Goal: Find contact information: Find contact information

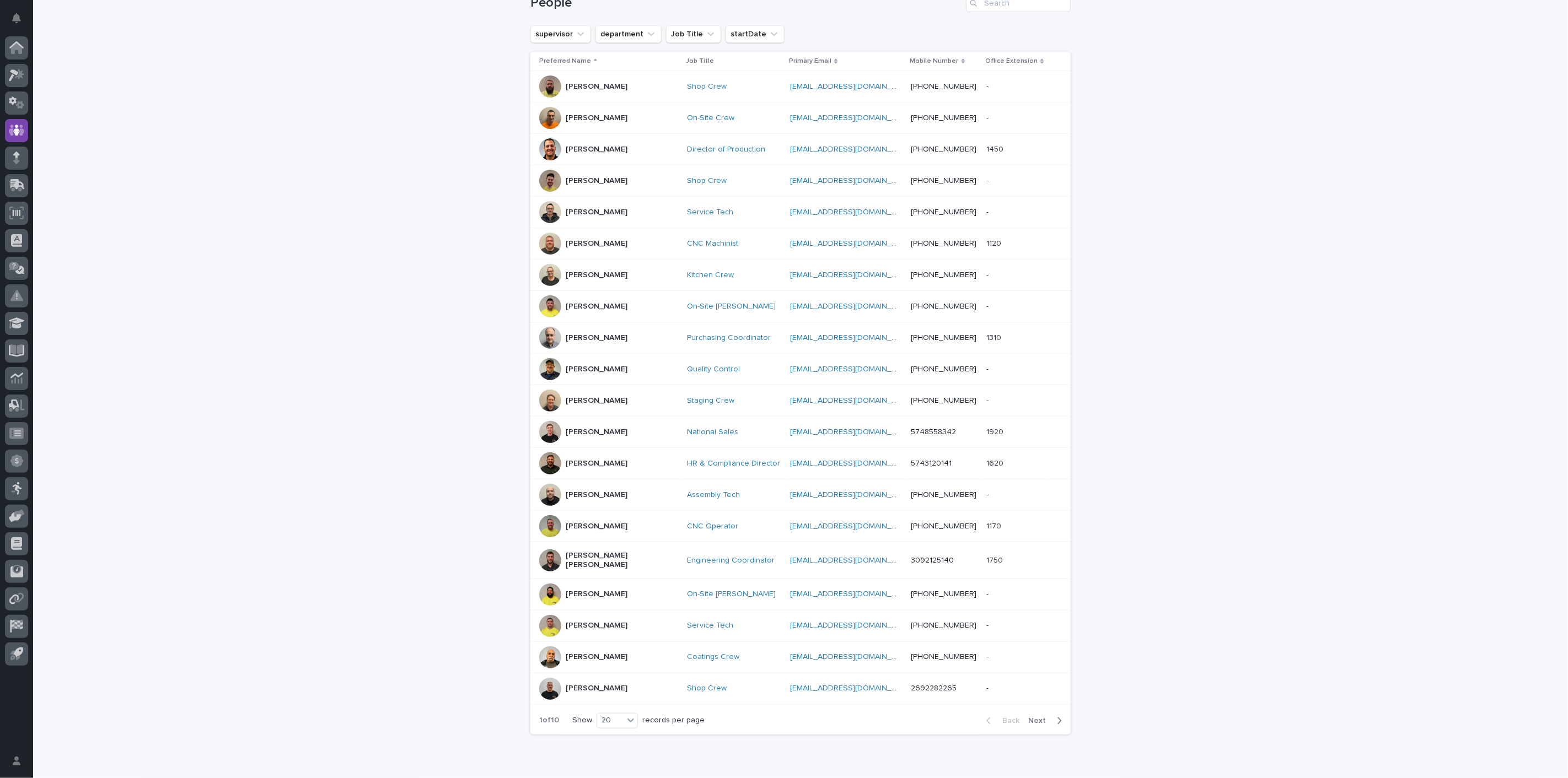
scroll to position [122, 0]
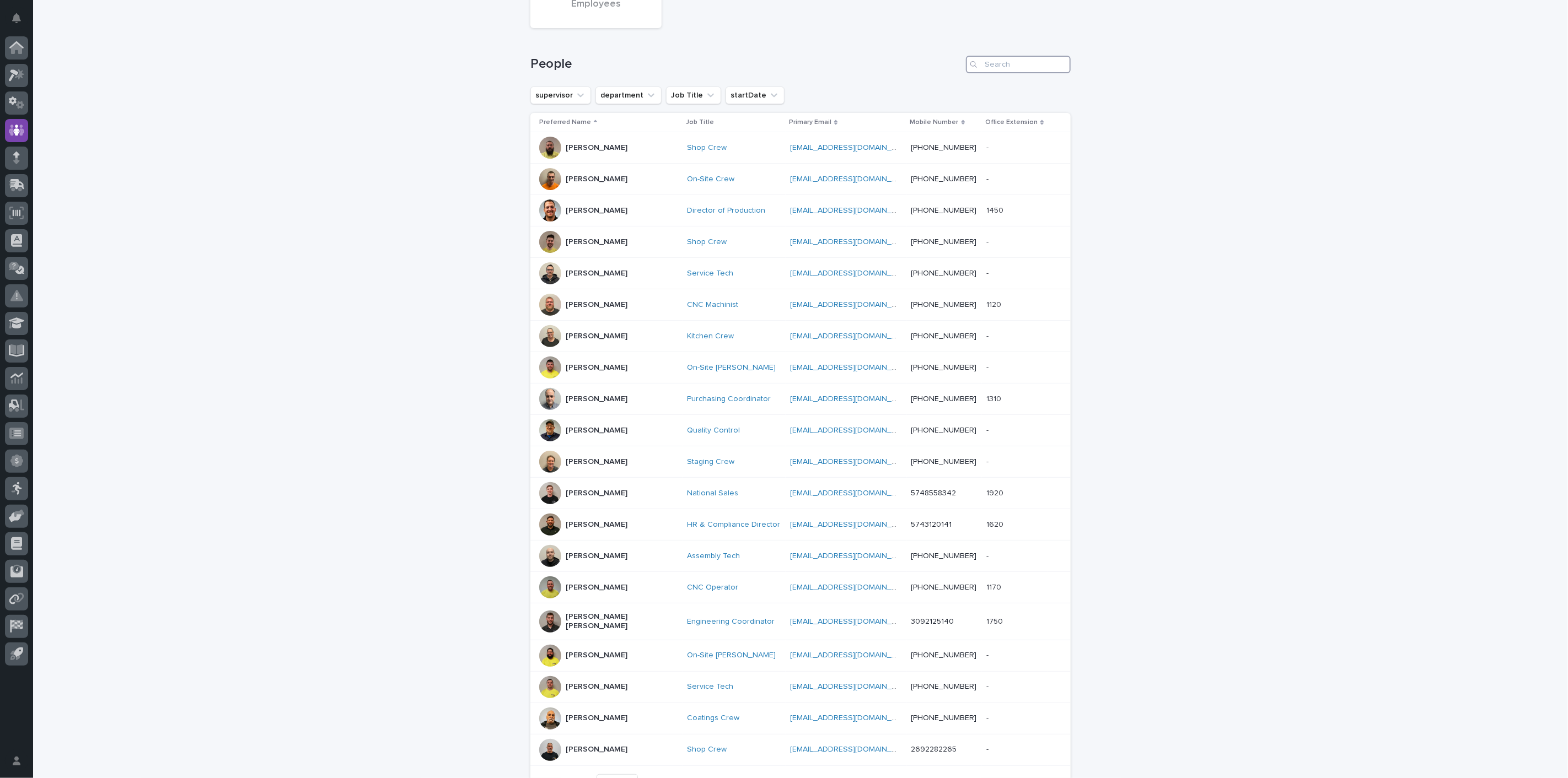
click at [1000, 66] on input "Search" at bounding box center [1018, 64] width 105 height 17
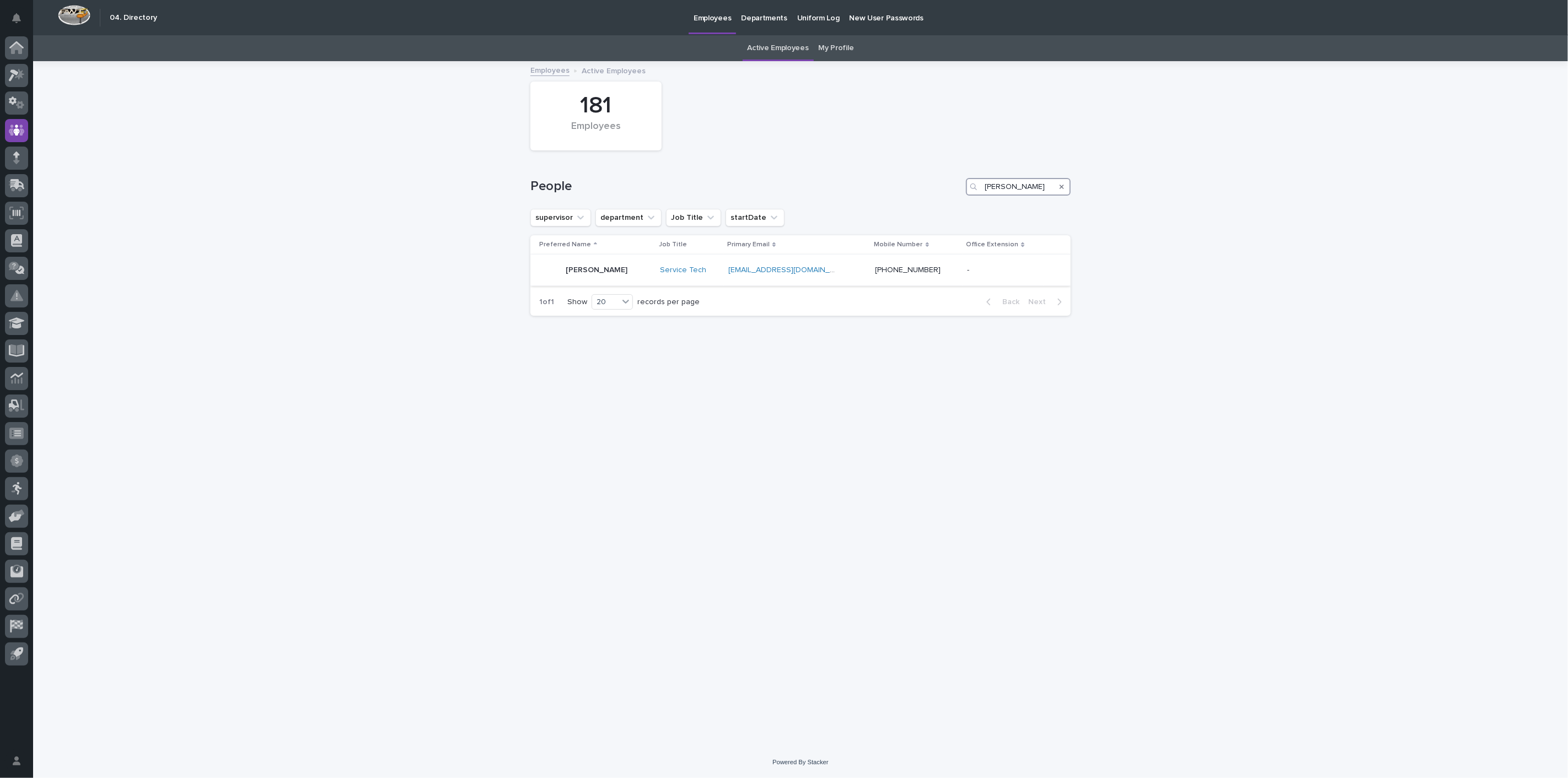
type input "[PERSON_NAME]"
click at [585, 270] on p "[PERSON_NAME]" at bounding box center [596, 270] width 62 height 9
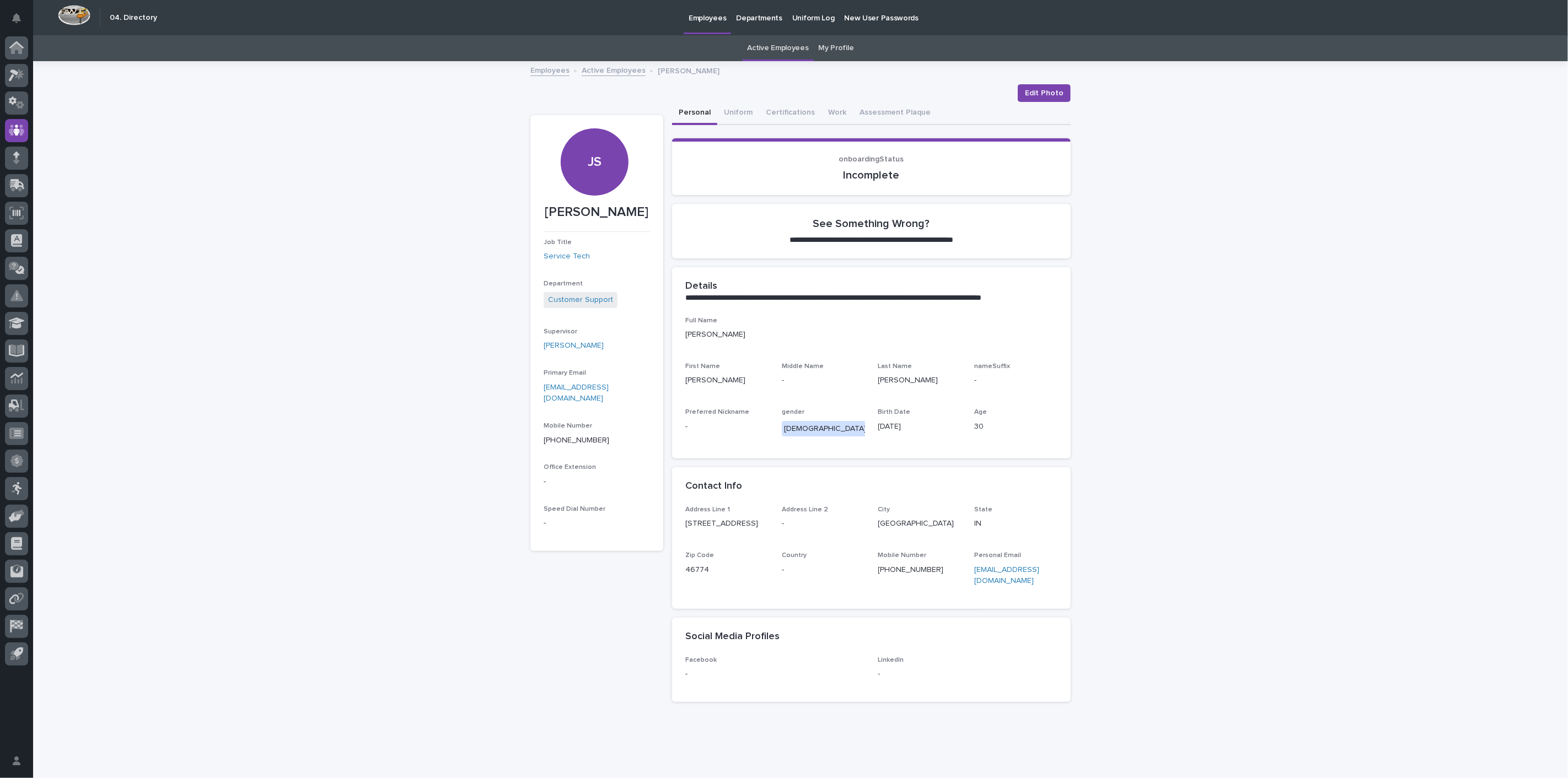
click at [553, 71] on link "Employees" at bounding box center [550, 69] width 39 height 13
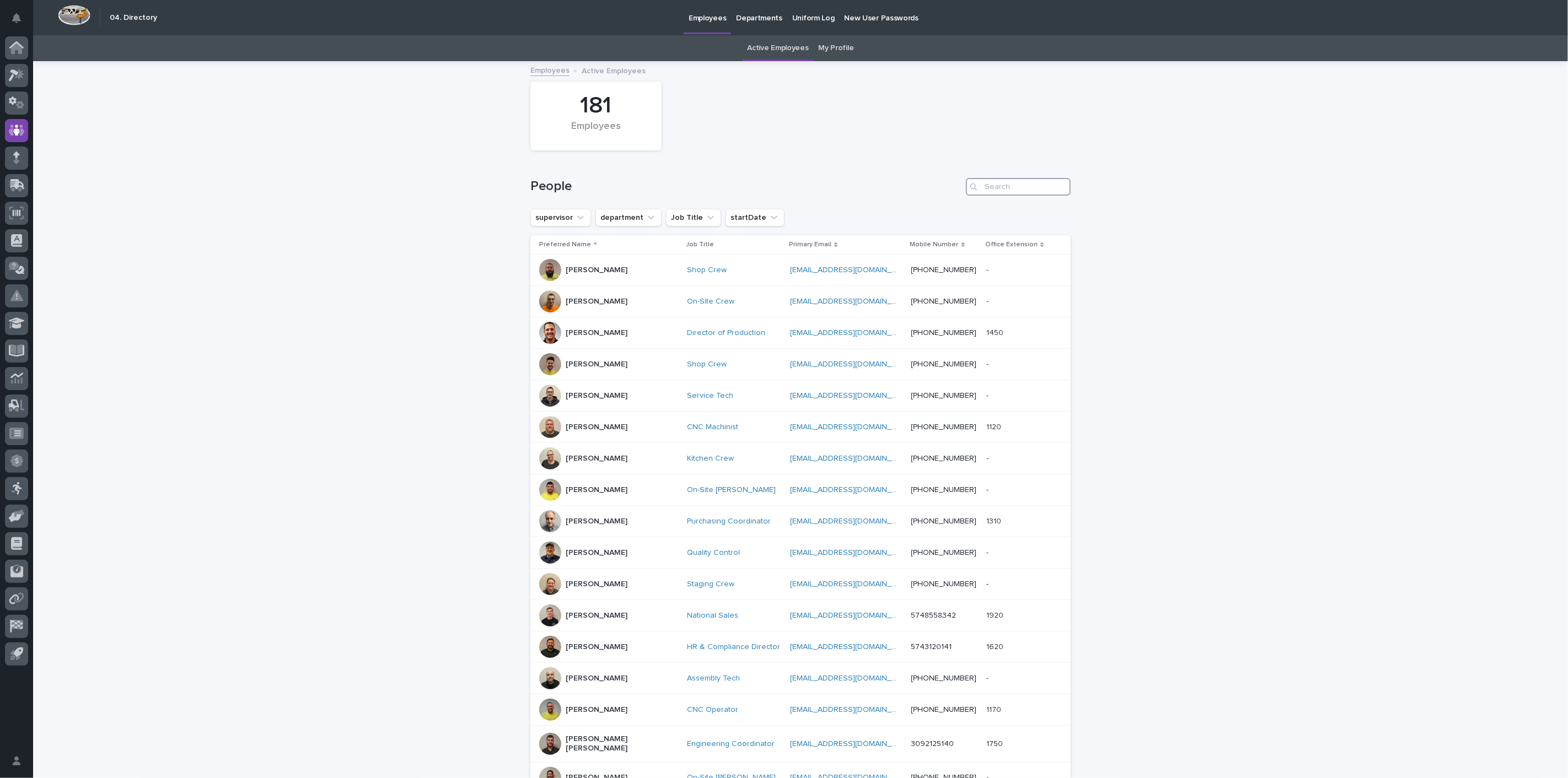
click at [1016, 180] on input "Search" at bounding box center [1018, 186] width 105 height 17
type input "c"
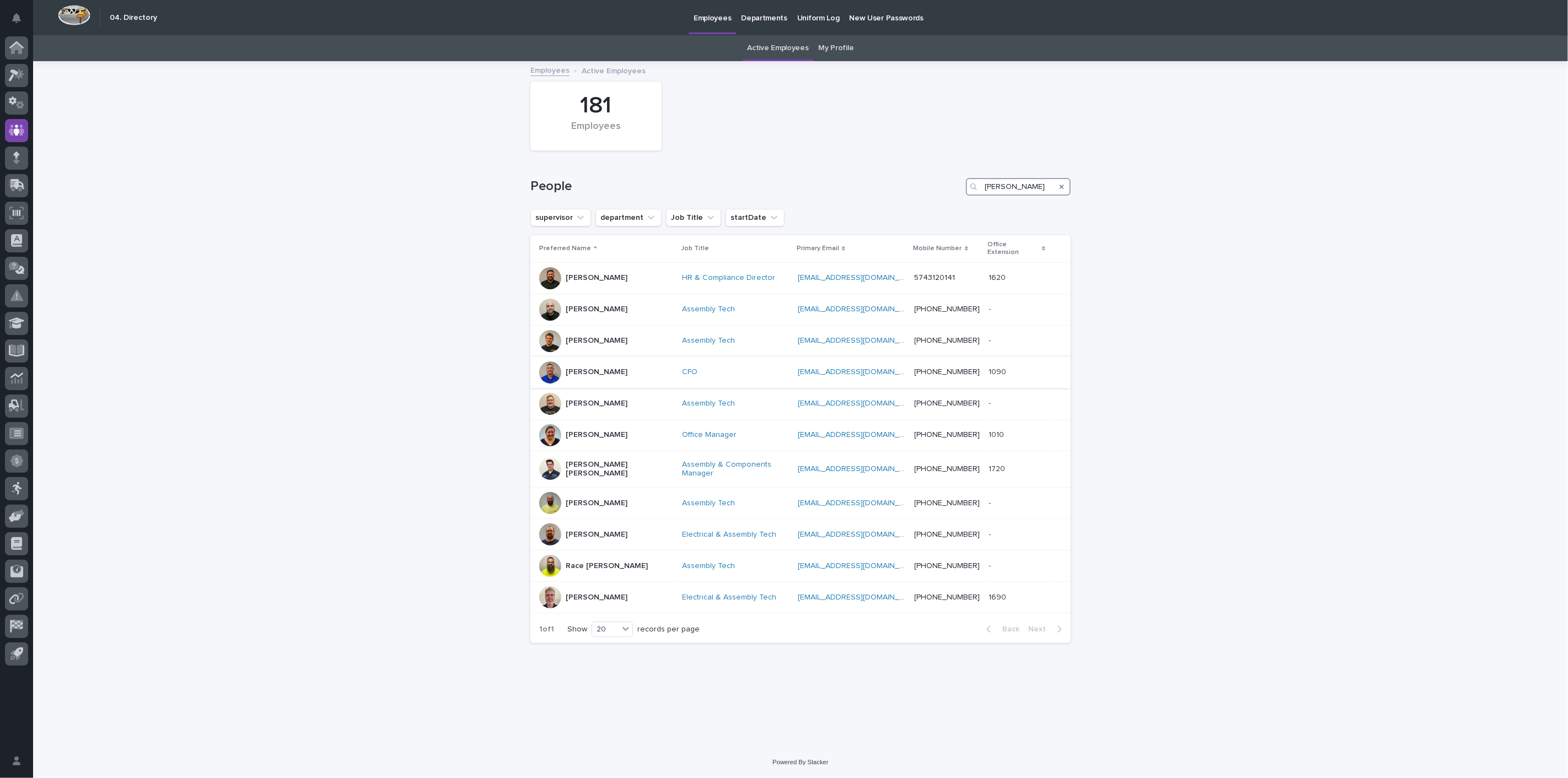
type input "[PERSON_NAME]"
click at [581, 367] on p "[PERSON_NAME]" at bounding box center [596, 372] width 62 height 9
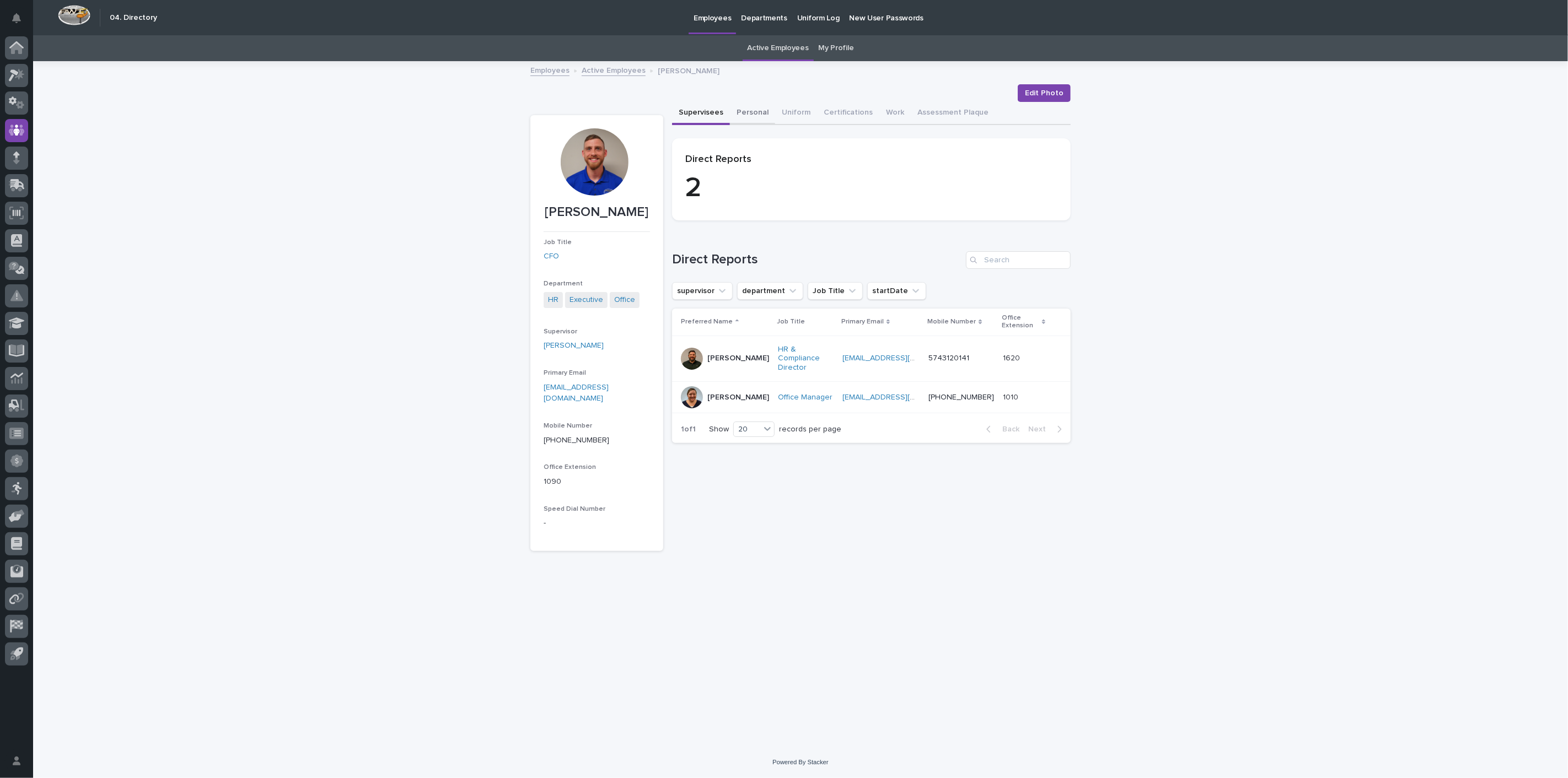
click at [749, 114] on button "Personal" at bounding box center [753, 113] width 45 height 23
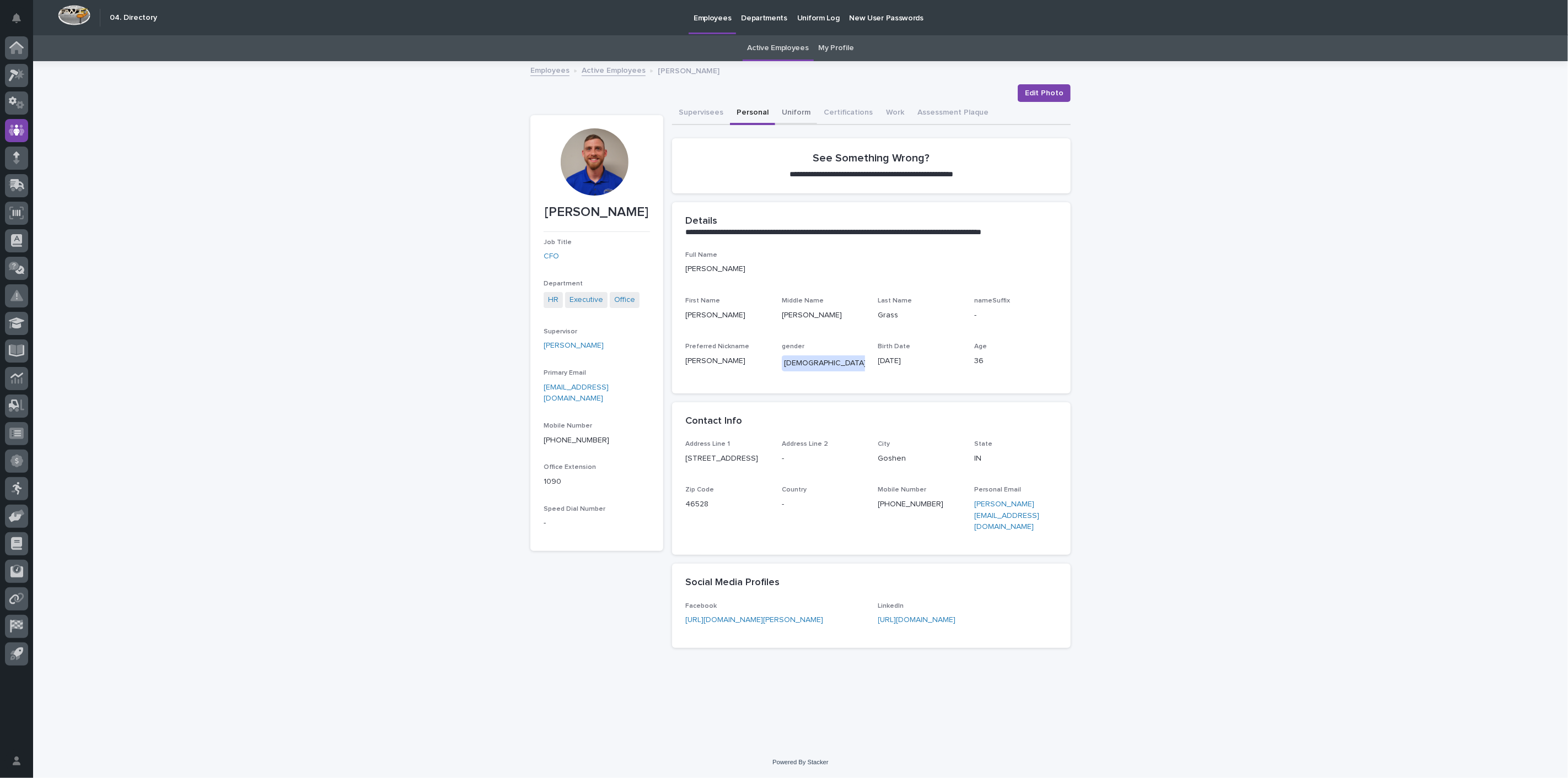
click at [789, 113] on button "Uniform" at bounding box center [796, 113] width 42 height 23
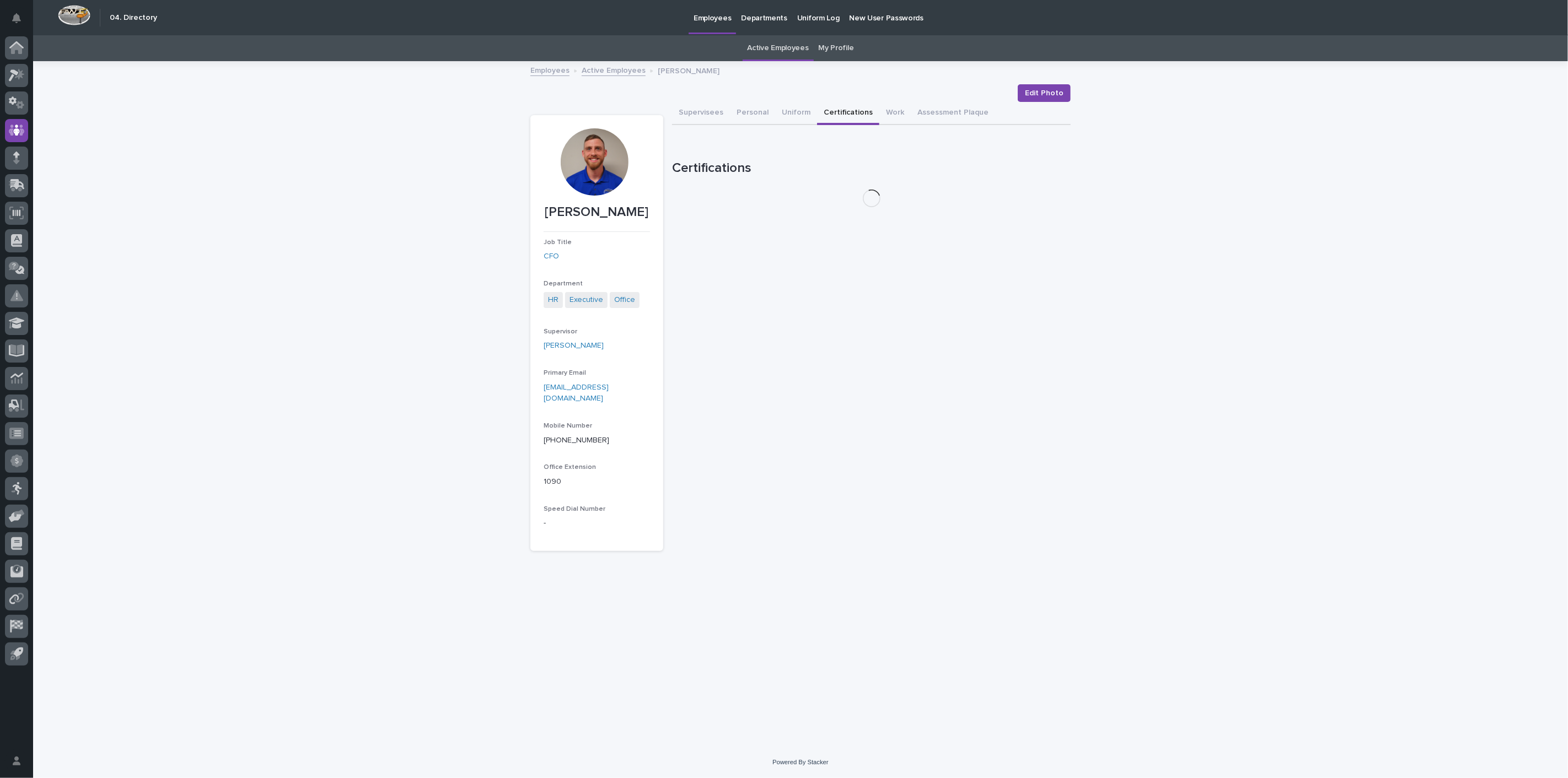
click at [833, 112] on button "Certifications" at bounding box center [848, 113] width 63 height 23
click at [892, 111] on button "Work" at bounding box center [895, 113] width 32 height 23
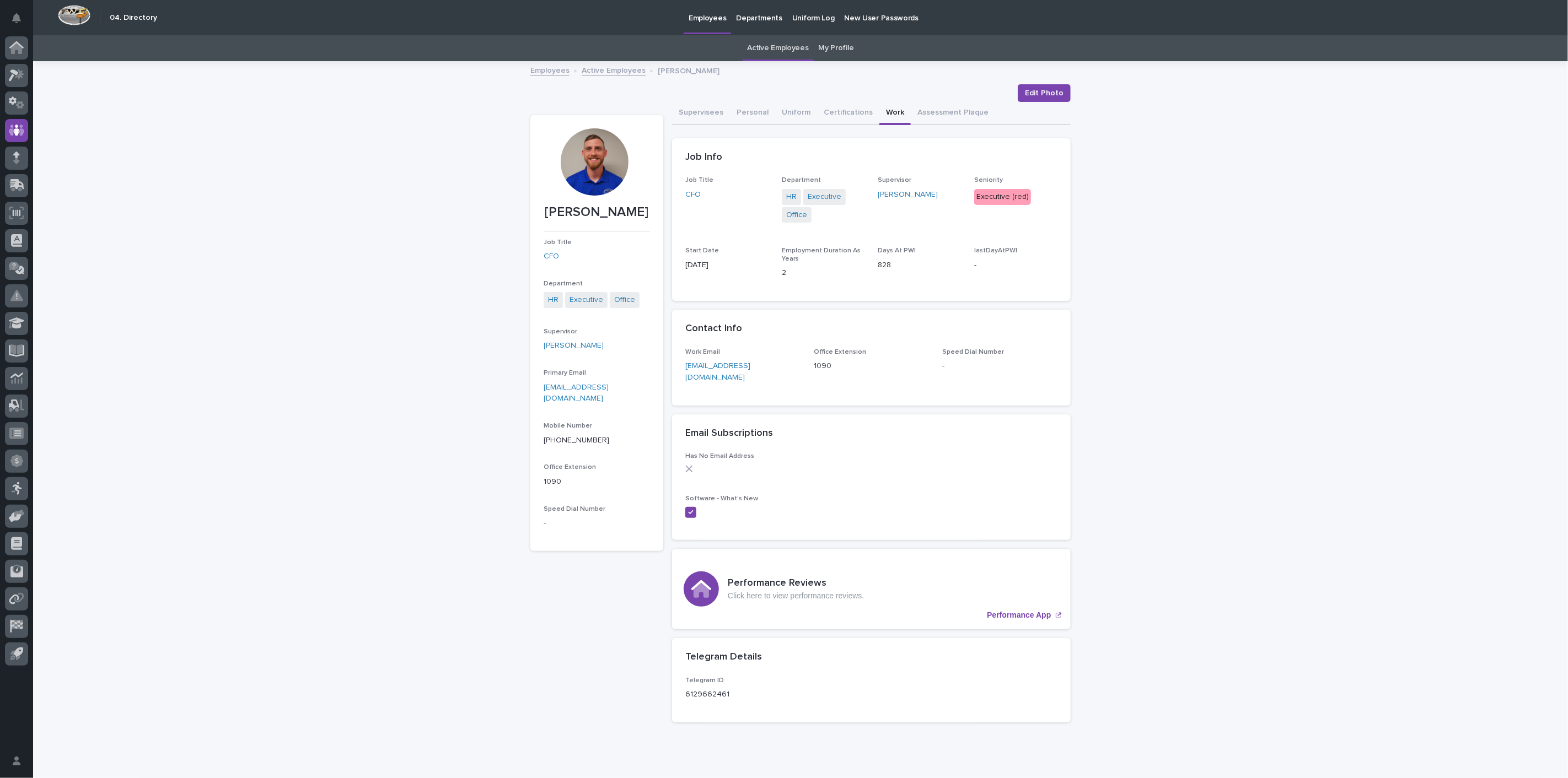
click at [553, 72] on link "Employees" at bounding box center [550, 69] width 39 height 13
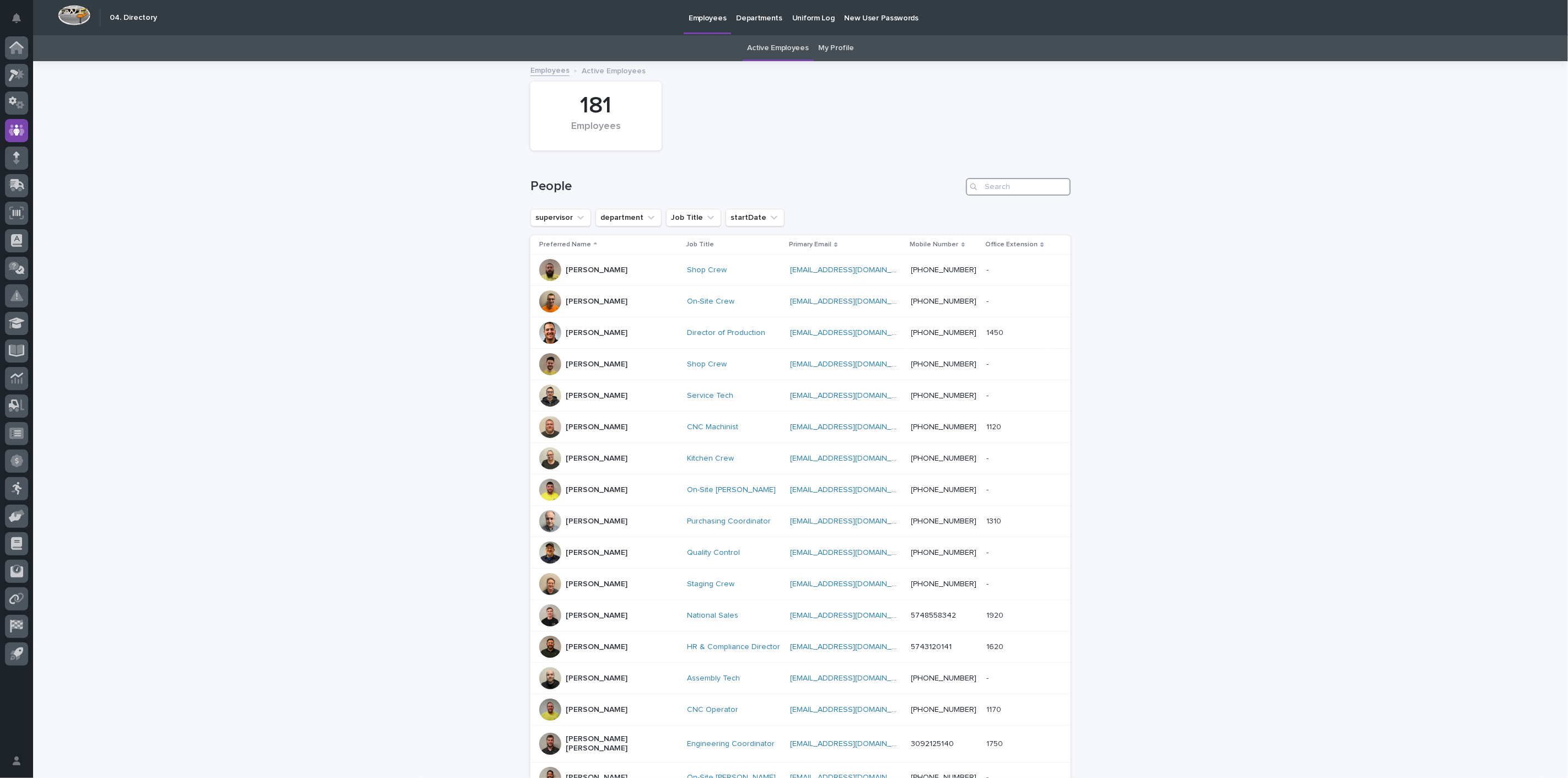
click at [1008, 187] on input "Search" at bounding box center [1018, 186] width 105 height 17
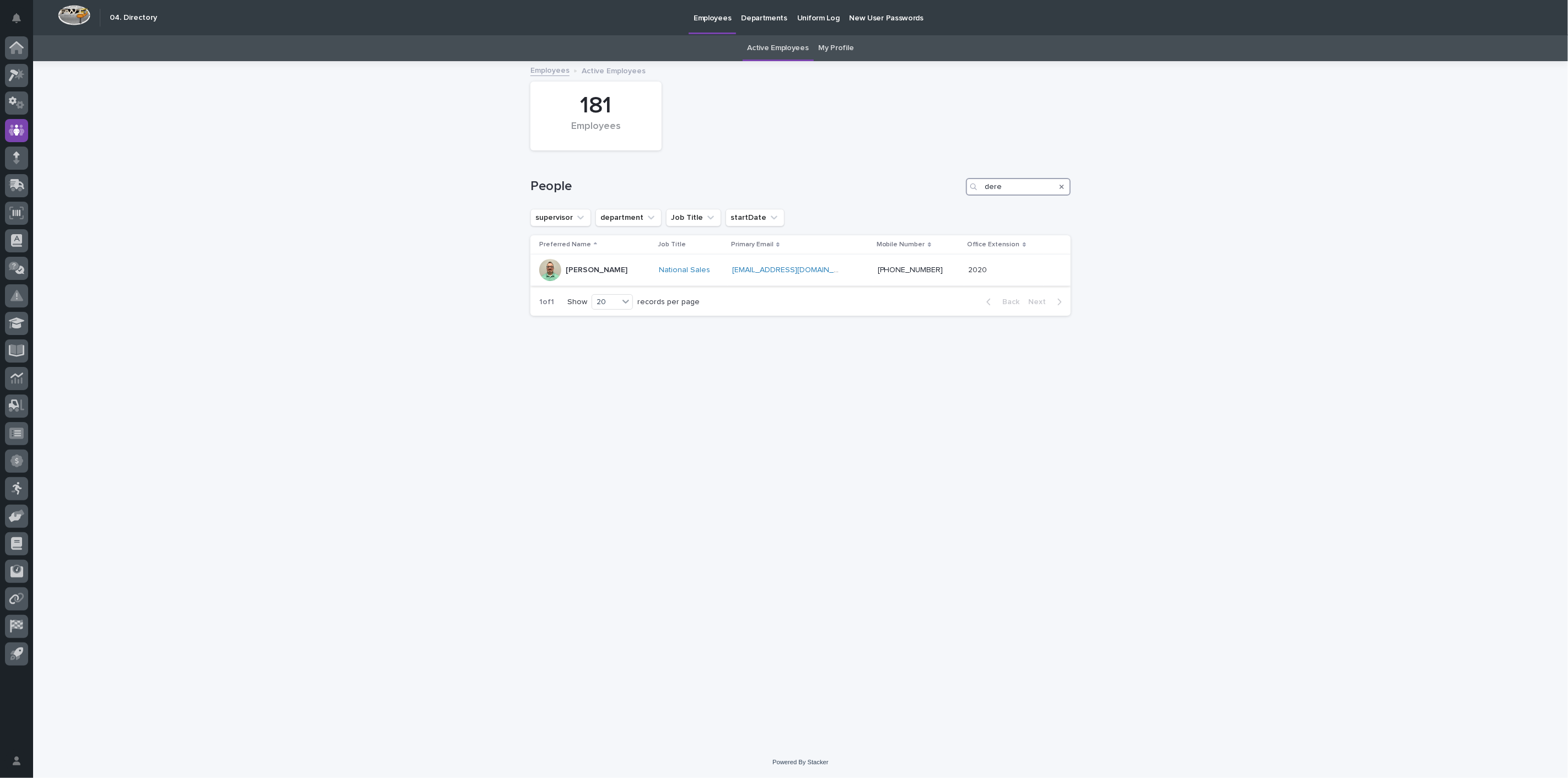
type input "dere"
click at [578, 271] on p "[PERSON_NAME]" at bounding box center [596, 270] width 62 height 9
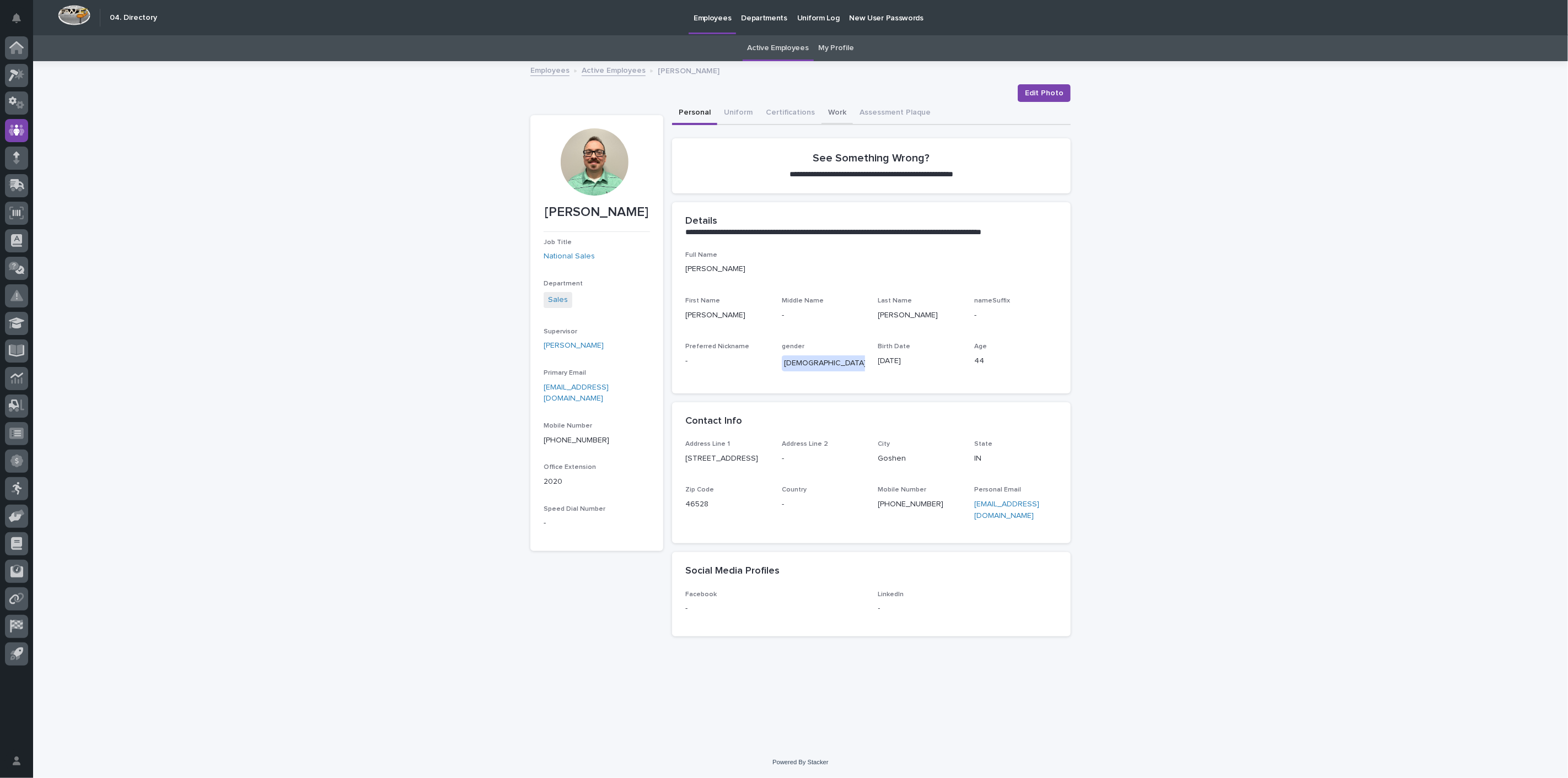
click at [834, 112] on button "Work" at bounding box center [837, 113] width 32 height 23
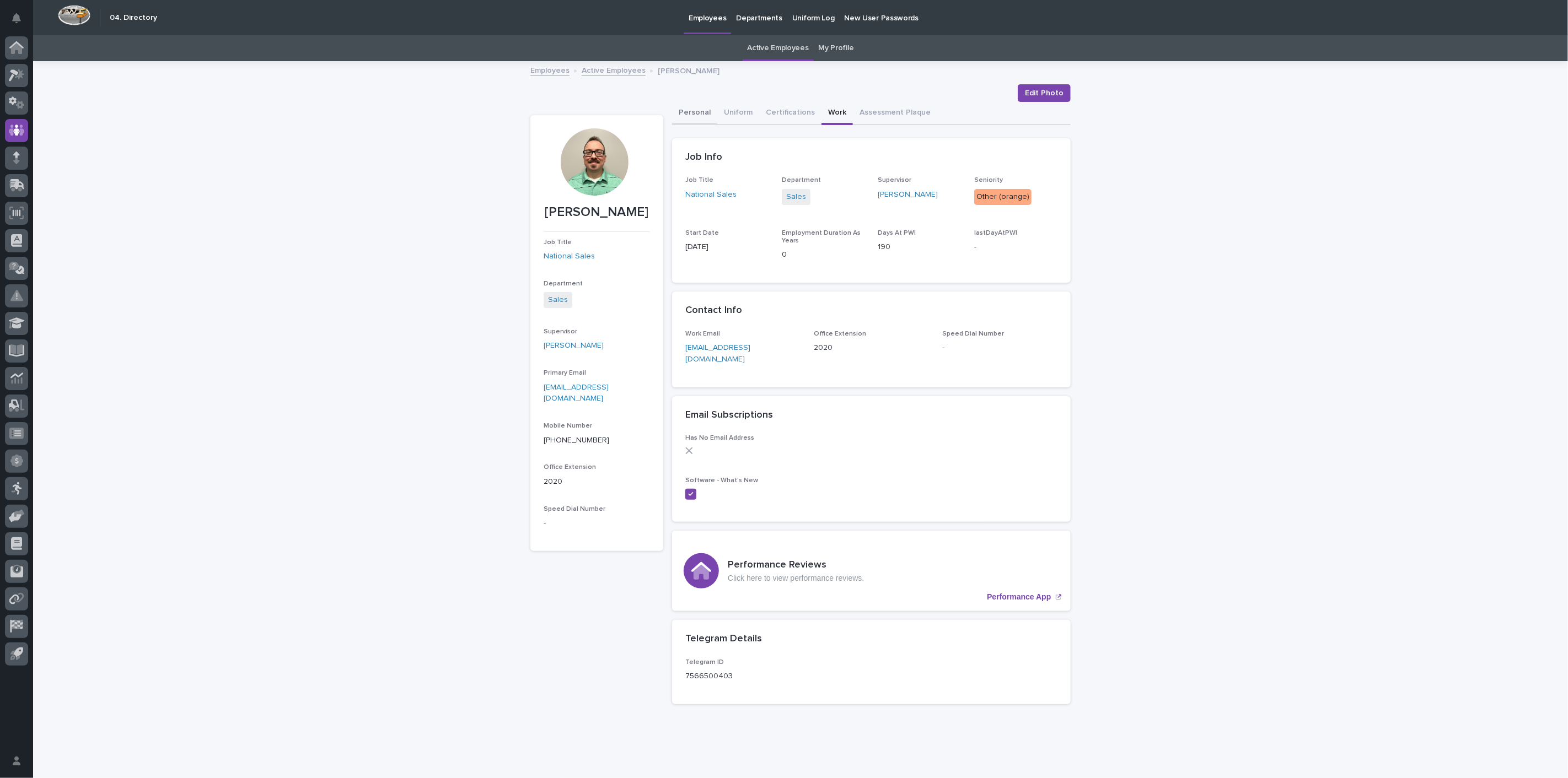
click at [685, 112] on button "Personal" at bounding box center [695, 113] width 45 height 23
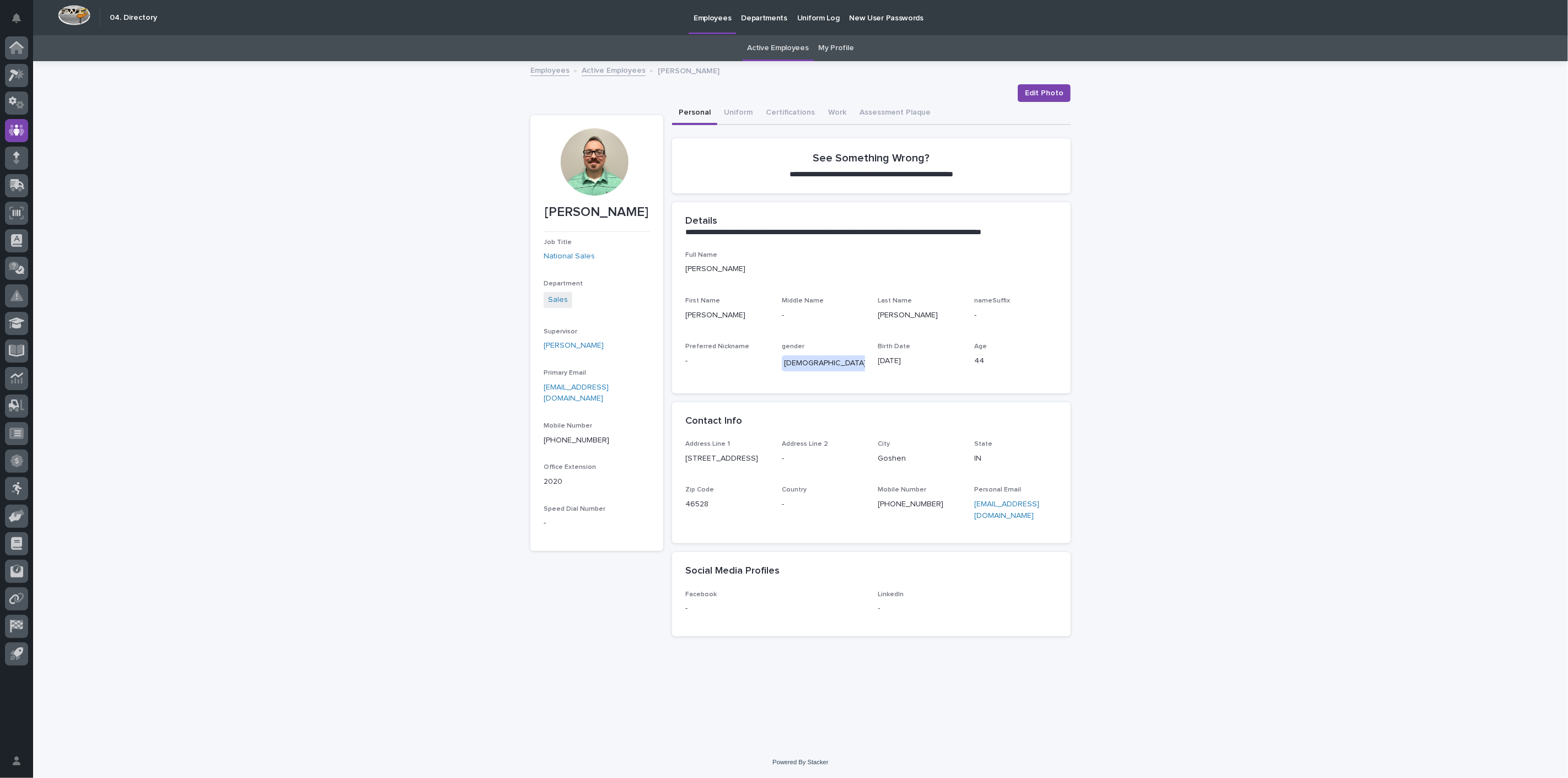
drag, startPoint x: 682, startPoint y: 458, endPoint x: 759, endPoint y: 460, distance: 77.0
click at [759, 460] on div "Address Line [GEOGRAPHIC_DATA] 15 Address Line 2 - [GEOGRAPHIC_DATA] [US_STATE]…" at bounding box center [871, 491] width 399 height 103
copy p "[STREET_ADDRESS]"
click at [602, 66] on link "Active Employees" at bounding box center [613, 69] width 64 height 13
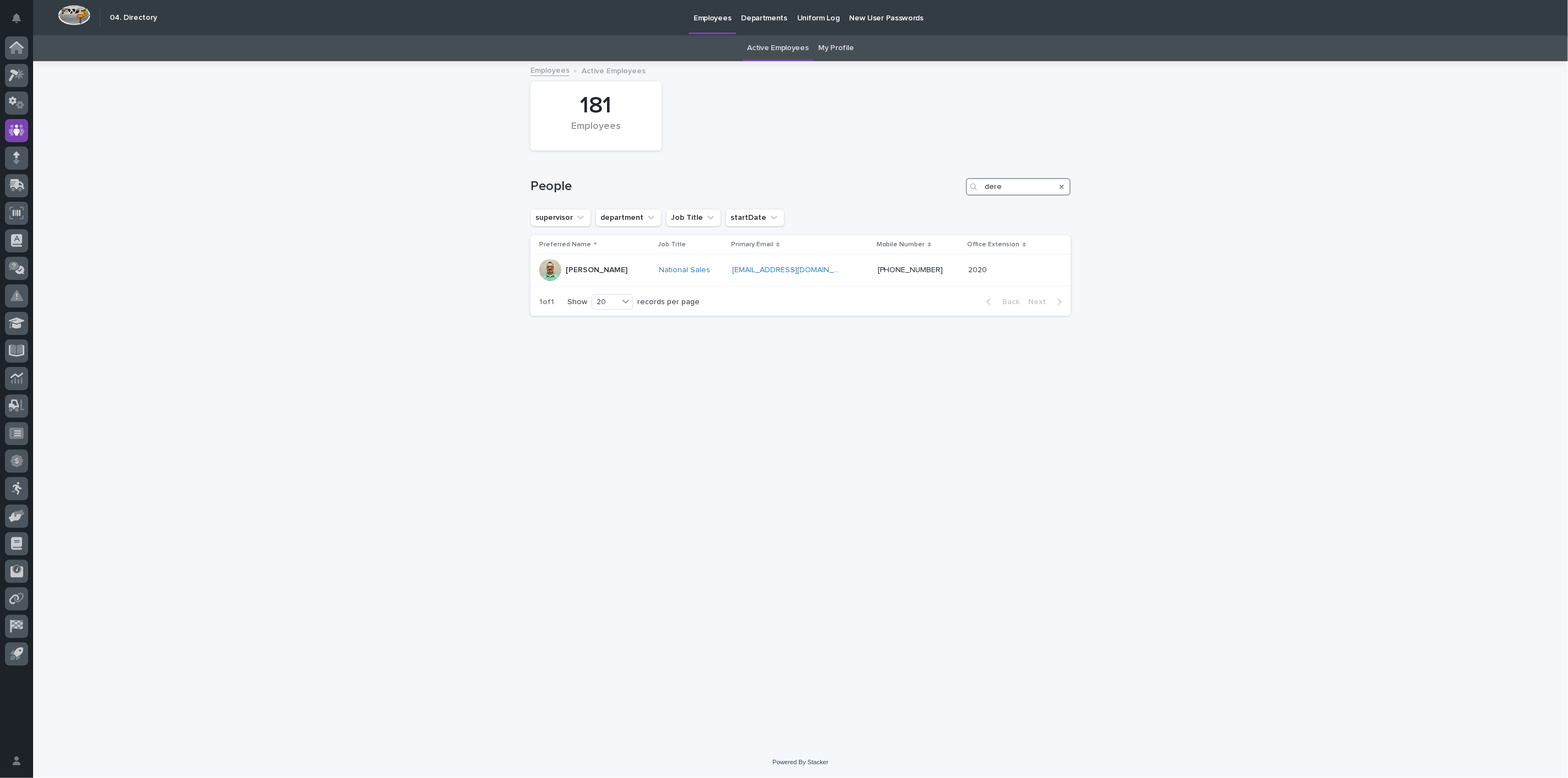
drag, startPoint x: 1021, startPoint y: 186, endPoint x: 893, endPoint y: 168, distance: 129.3
click at [924, 176] on div "People dere" at bounding box center [800, 183] width 541 height 53
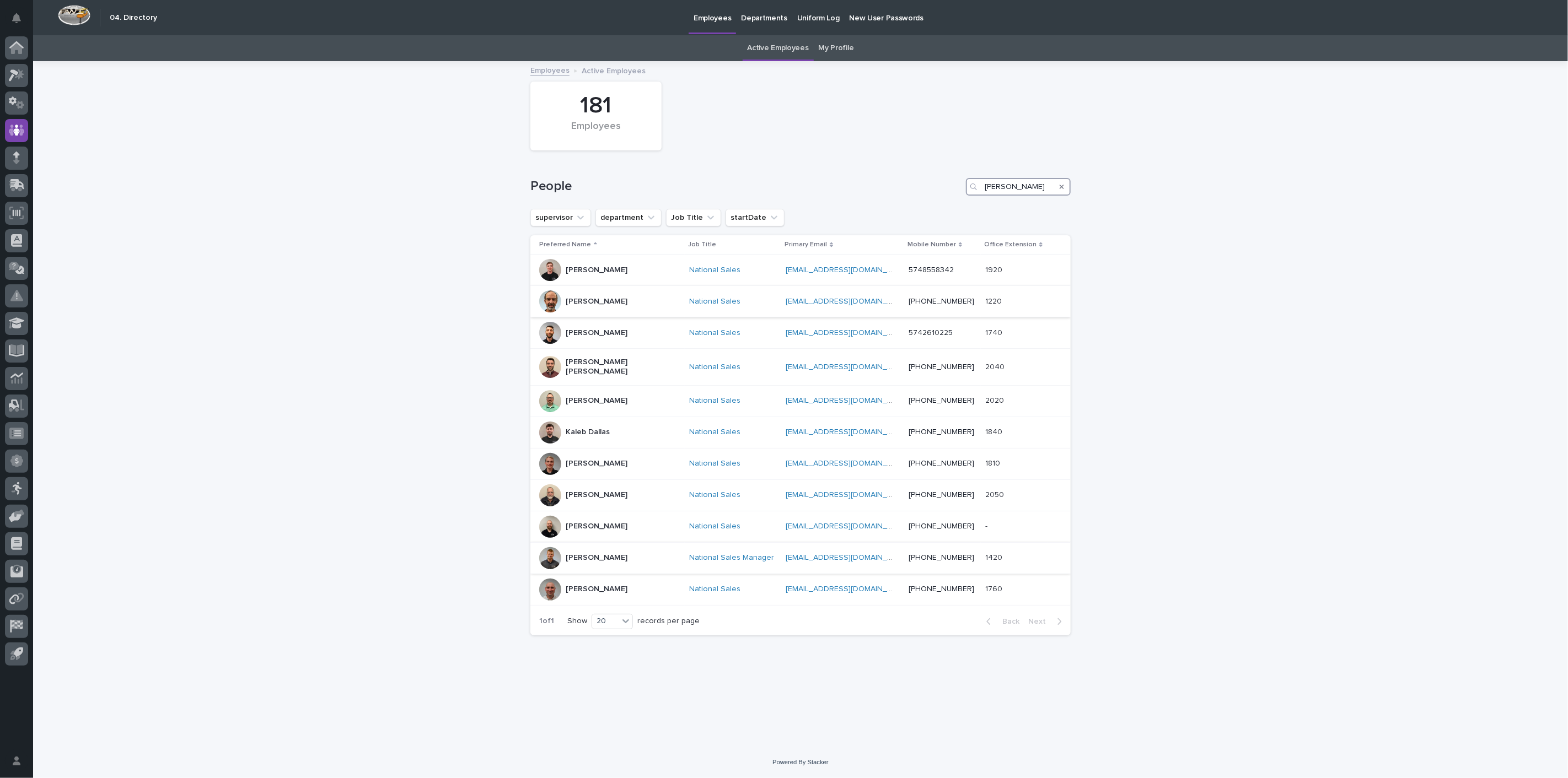
type input "[PERSON_NAME]"
click at [602, 553] on p "[PERSON_NAME]" at bounding box center [596, 558] width 62 height 9
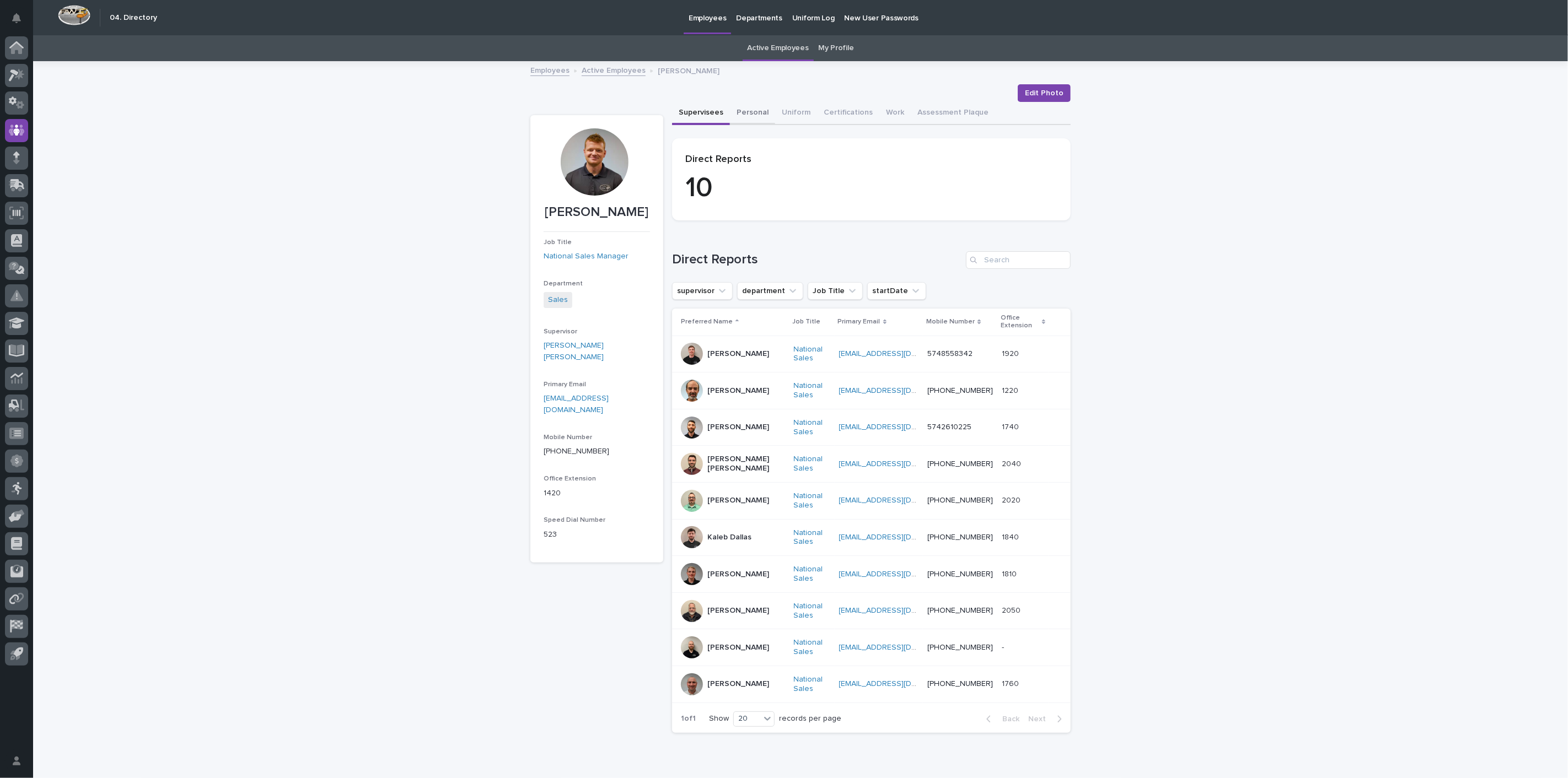
click at [744, 112] on button "Personal" at bounding box center [753, 113] width 45 height 23
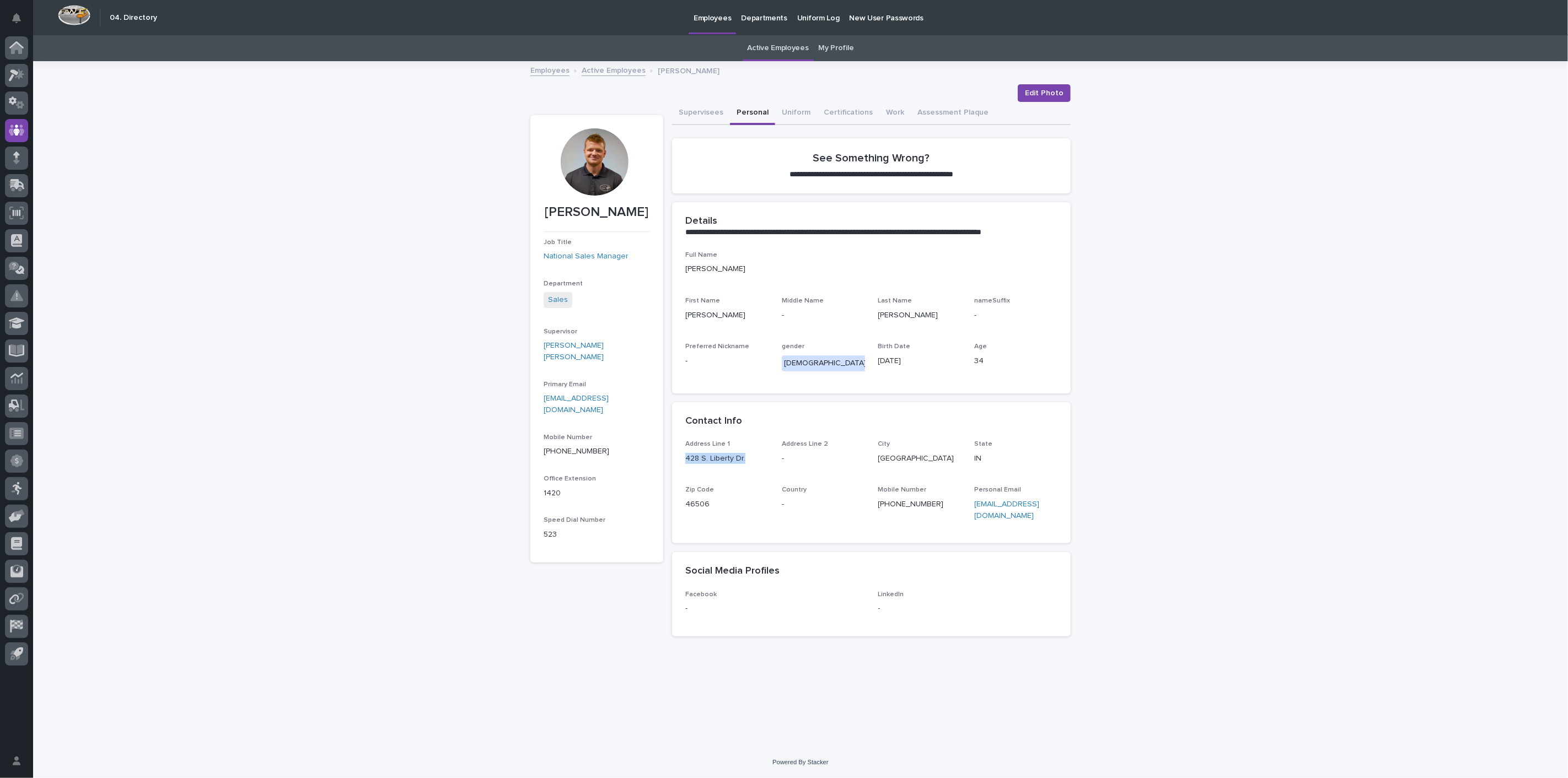
drag, startPoint x: 685, startPoint y: 457, endPoint x: 750, endPoint y: 460, distance: 65.1
click at [750, 460] on div "Address Line 1 [GEOGRAPHIC_DATA] Address Line 2 - City [GEOGRAPHIC_DATA] [US_ST…" at bounding box center [871, 491] width 399 height 103
copy p "428 S. Liberty Dr."
click at [15, 48] on icon at bounding box center [17, 48] width 11 height 11
